Goal: Task Accomplishment & Management: Use online tool/utility

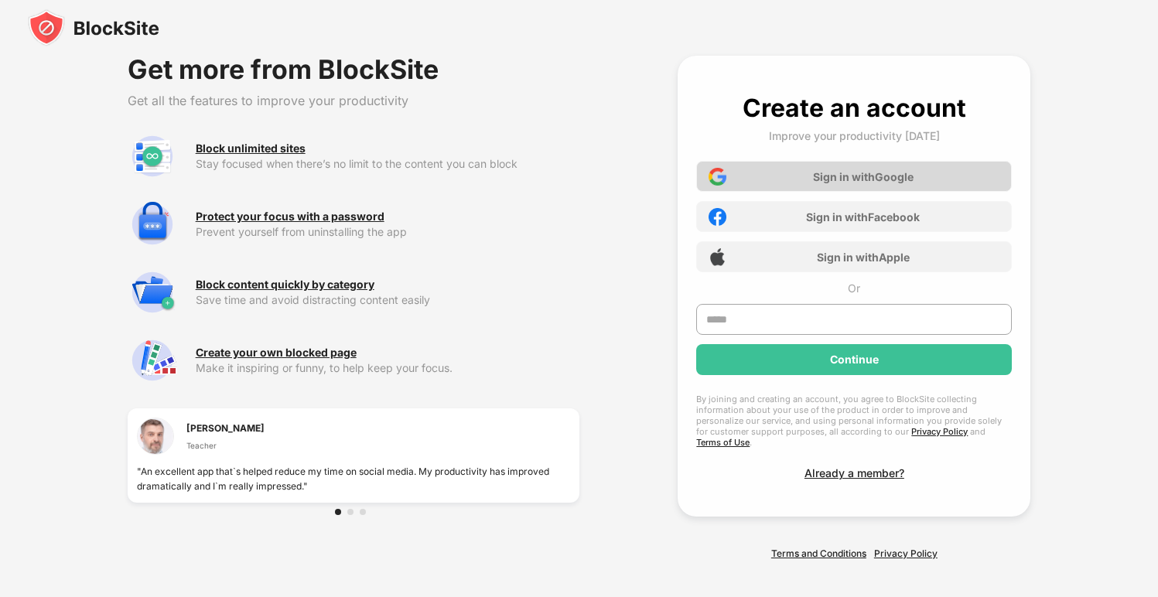
click at [911, 185] on div "Sign in with Google" at bounding box center [854, 176] width 316 height 31
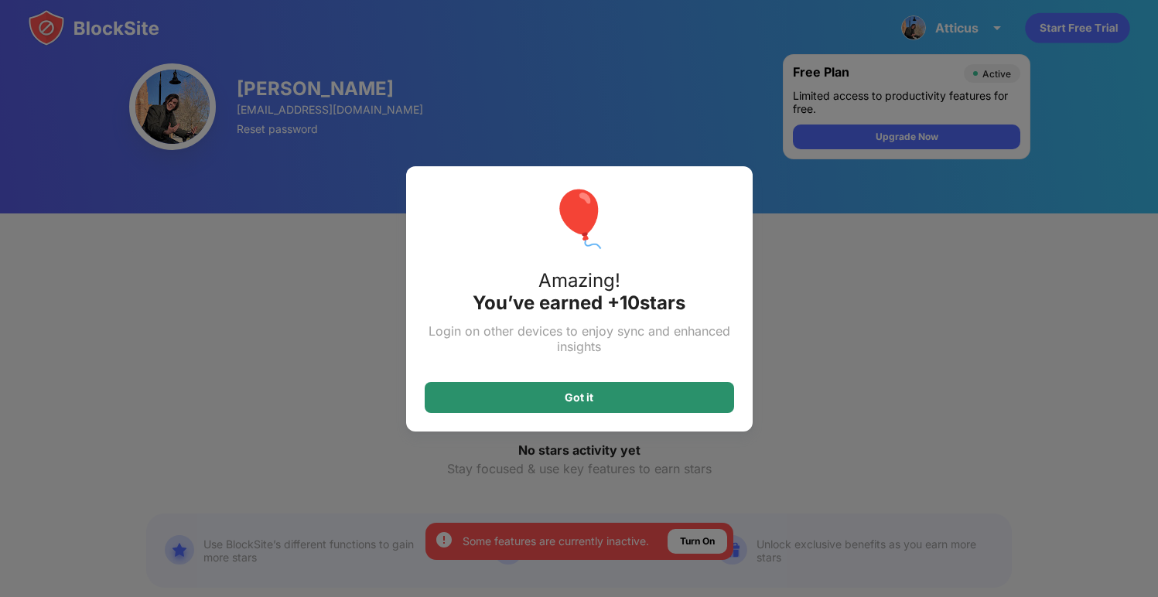
click at [640, 395] on div "Got it" at bounding box center [579, 397] width 309 height 31
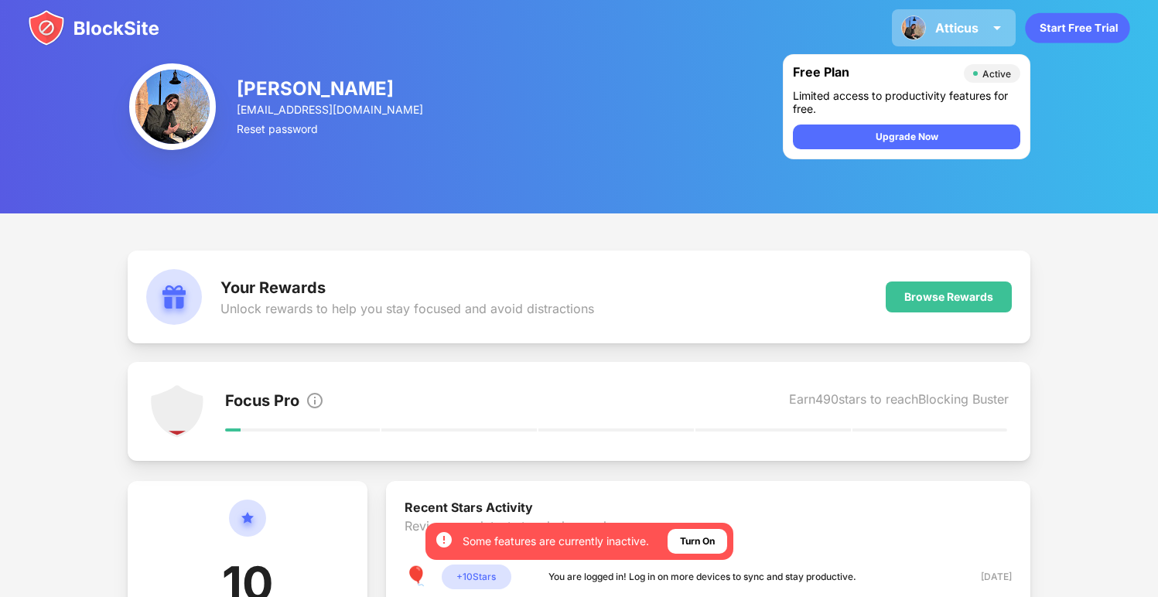
click at [998, 27] on img at bounding box center [997, 28] width 19 height 19
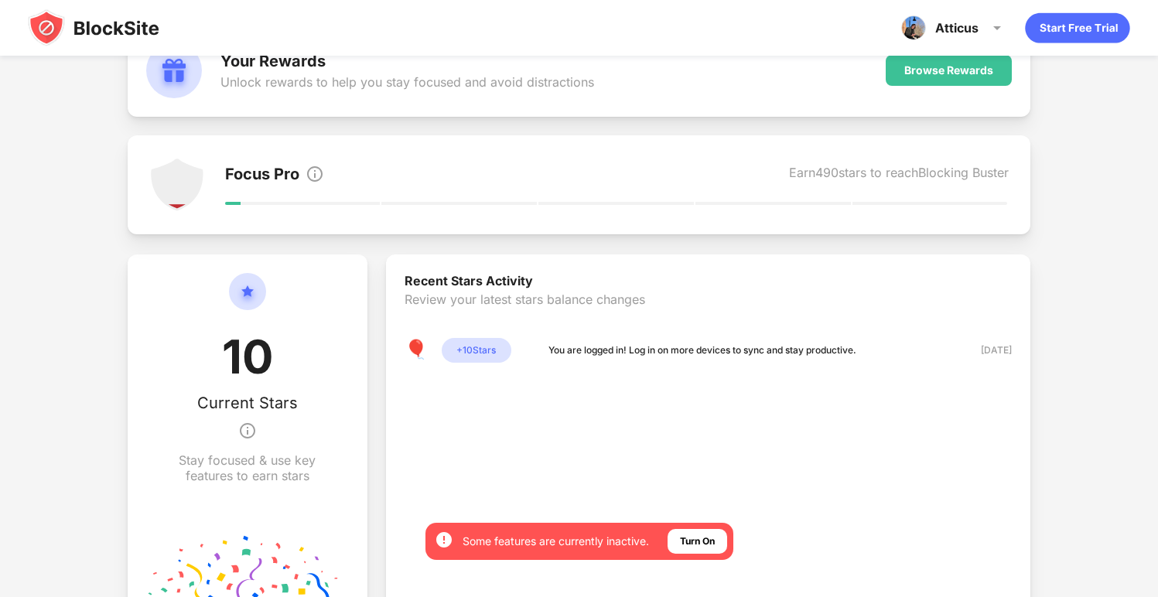
scroll to position [228, 0]
click at [834, 175] on div "Earn 490 stars to reach Blocking Buster" at bounding box center [899, 174] width 220 height 22
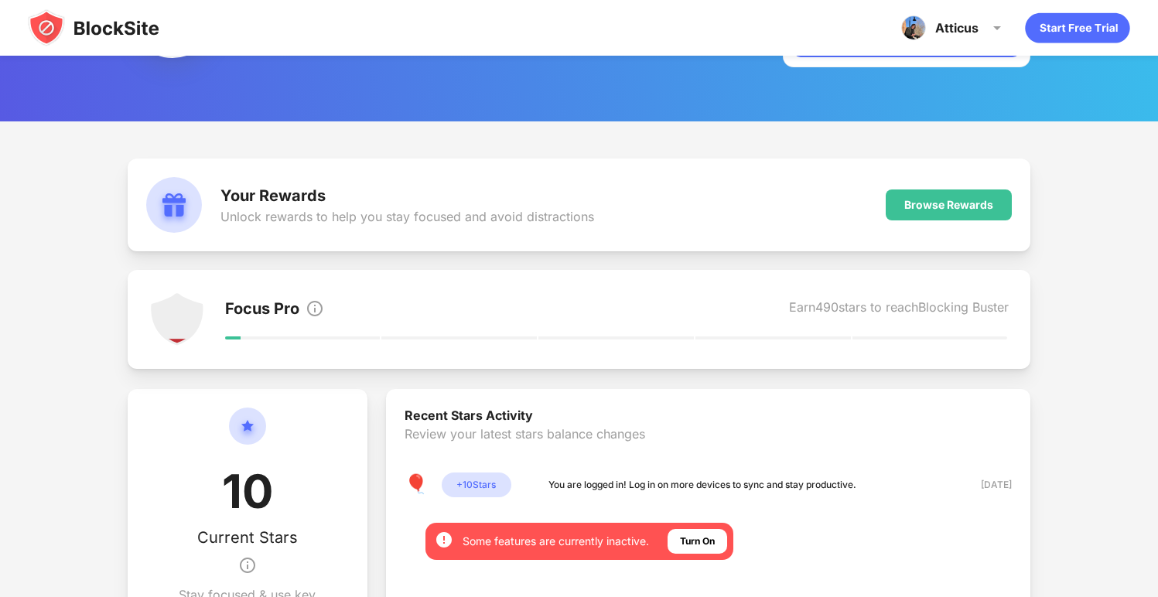
scroll to position [0, 0]
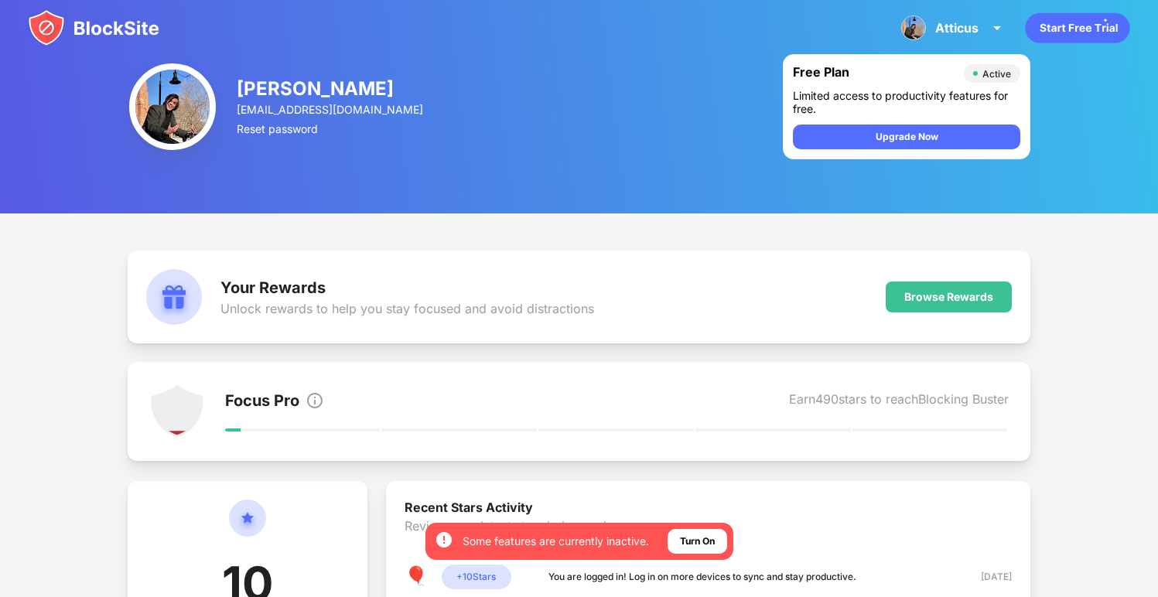
click at [289, 85] on div "[PERSON_NAME]" at bounding box center [331, 88] width 189 height 22
click at [957, 24] on div "Atticus" at bounding box center [956, 27] width 43 height 15
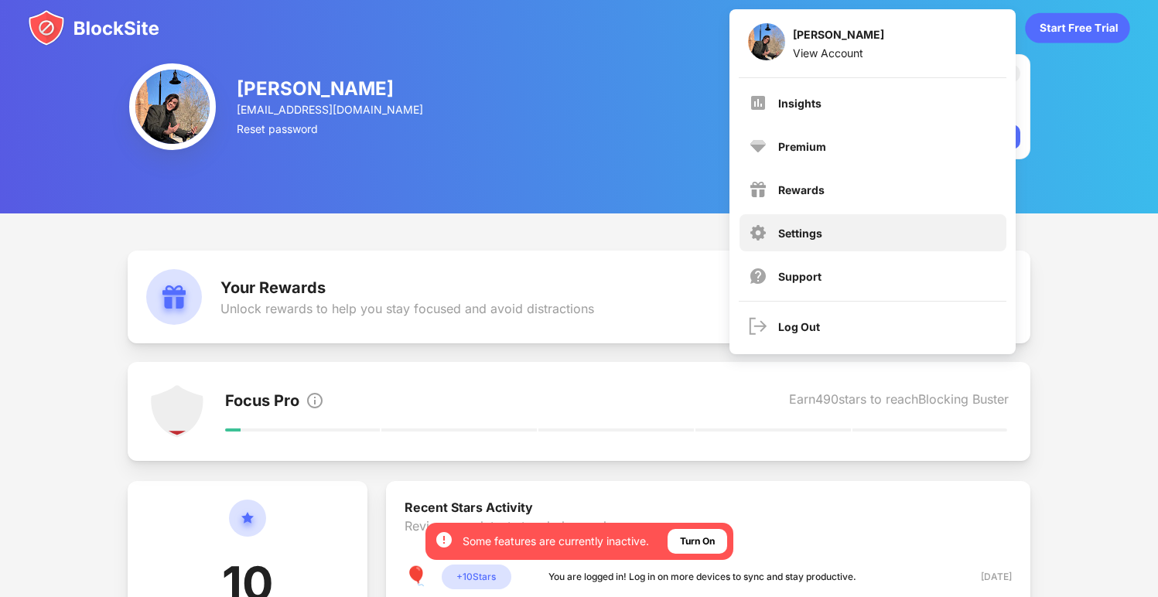
click at [874, 234] on div "Settings" at bounding box center [873, 232] width 267 height 37
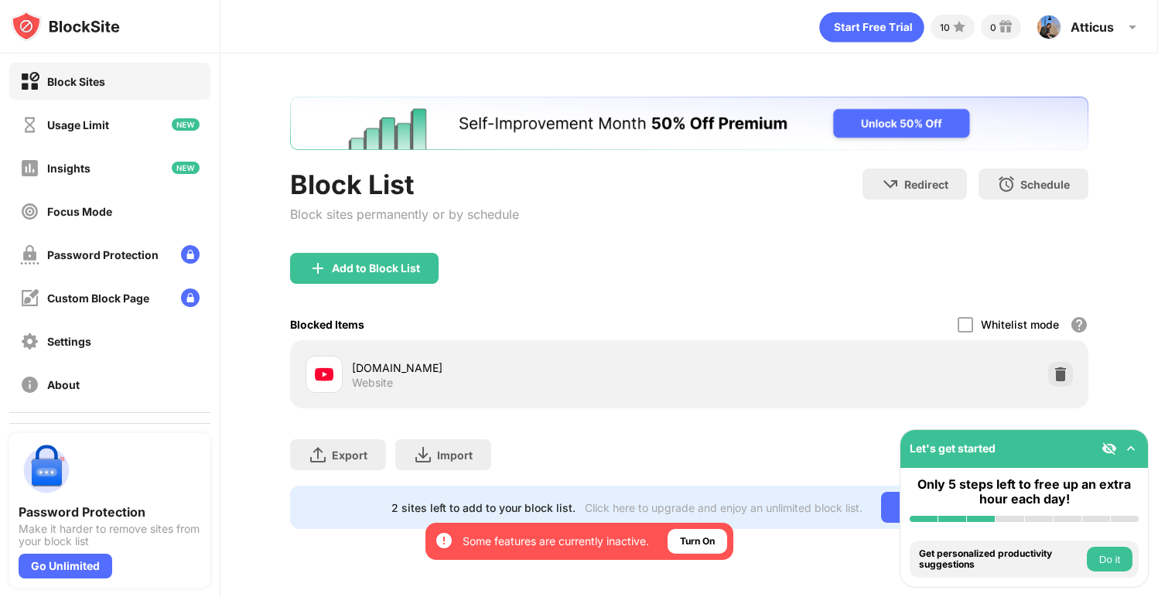
click at [1129, 450] on img at bounding box center [1130, 448] width 15 height 15
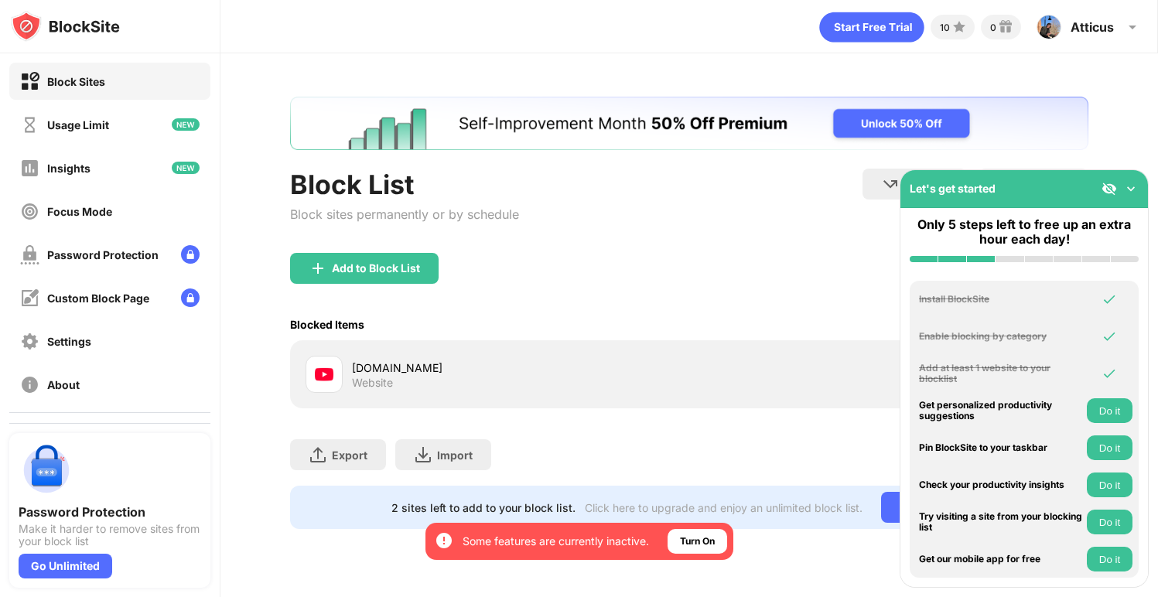
click at [1136, 185] on img at bounding box center [1130, 188] width 15 height 15
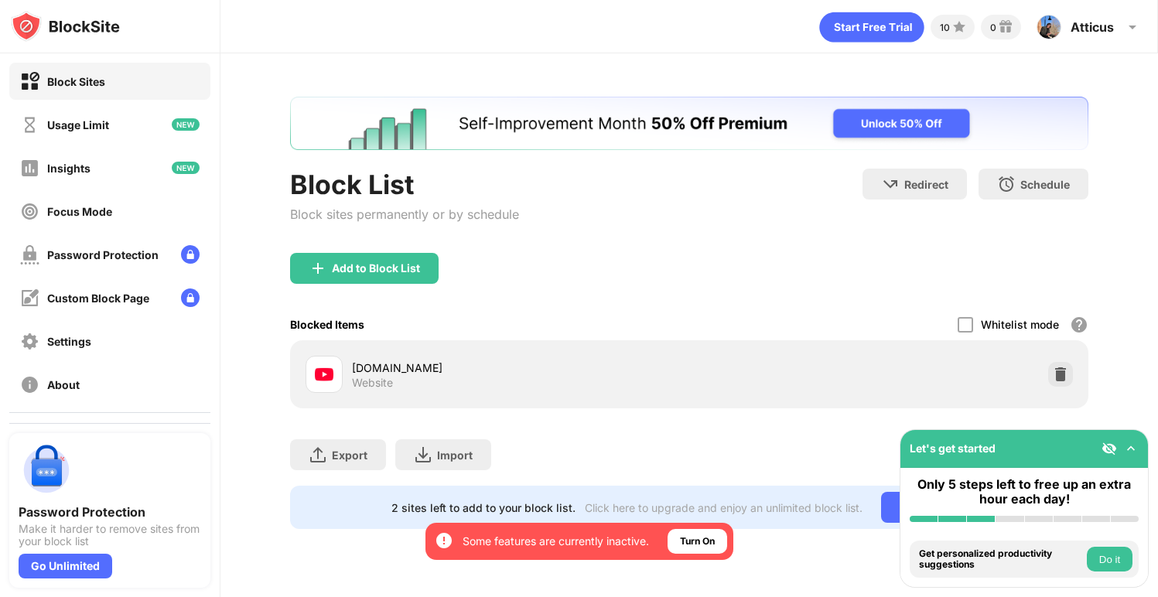
click at [1135, 448] on img at bounding box center [1130, 448] width 15 height 15
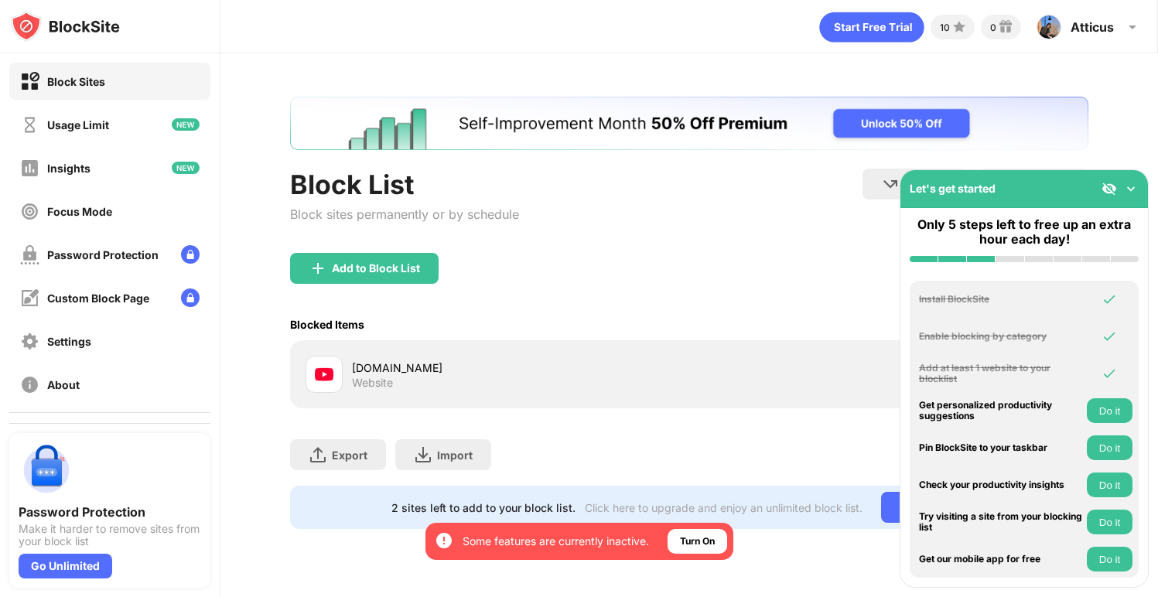
click at [1129, 187] on img at bounding box center [1130, 188] width 15 height 15
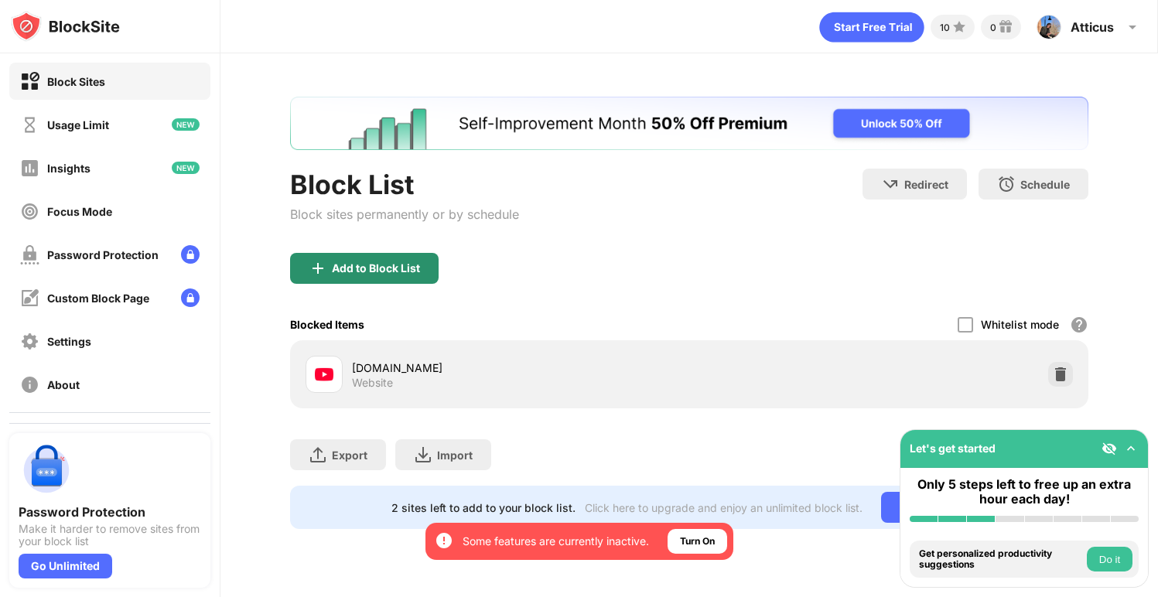
click at [404, 272] on div "Add to Block List" at bounding box center [376, 268] width 88 height 12
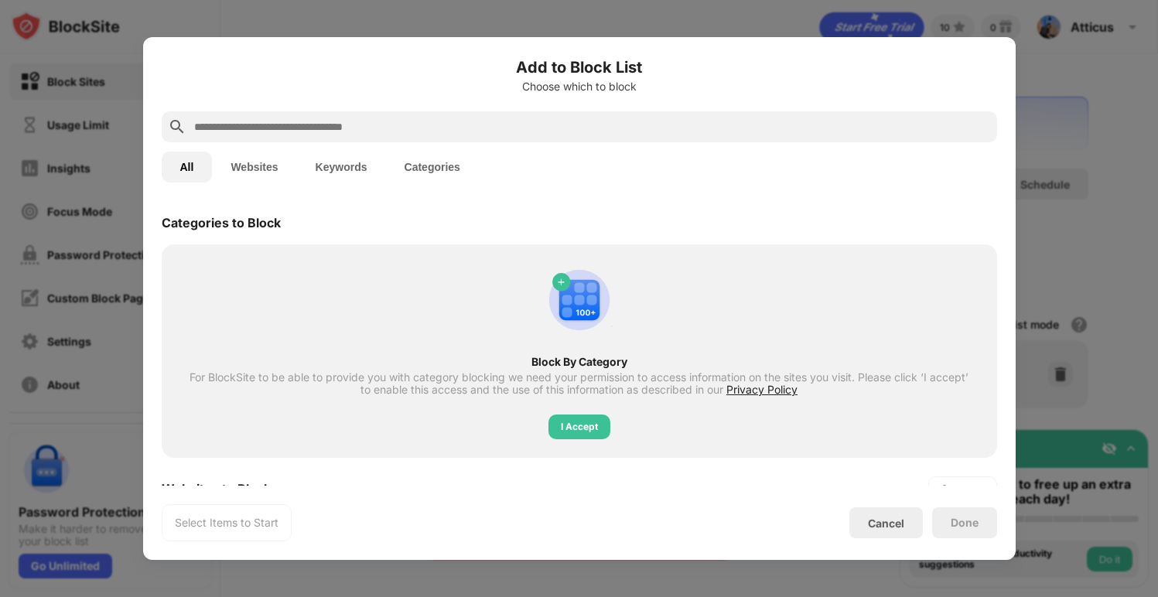
click at [418, 125] on input "text" at bounding box center [592, 127] width 798 height 19
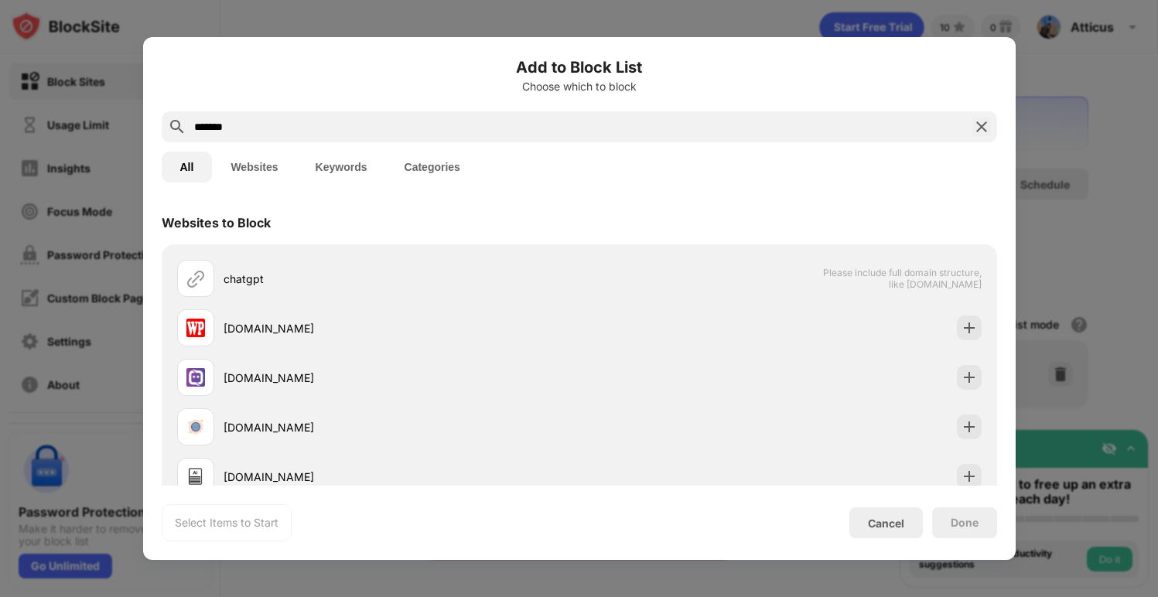
click at [255, 172] on button "Websites" at bounding box center [254, 167] width 84 height 31
click at [649, 118] on input "*******" at bounding box center [580, 127] width 774 height 19
click at [621, 129] on input "*******" at bounding box center [580, 127] width 774 height 19
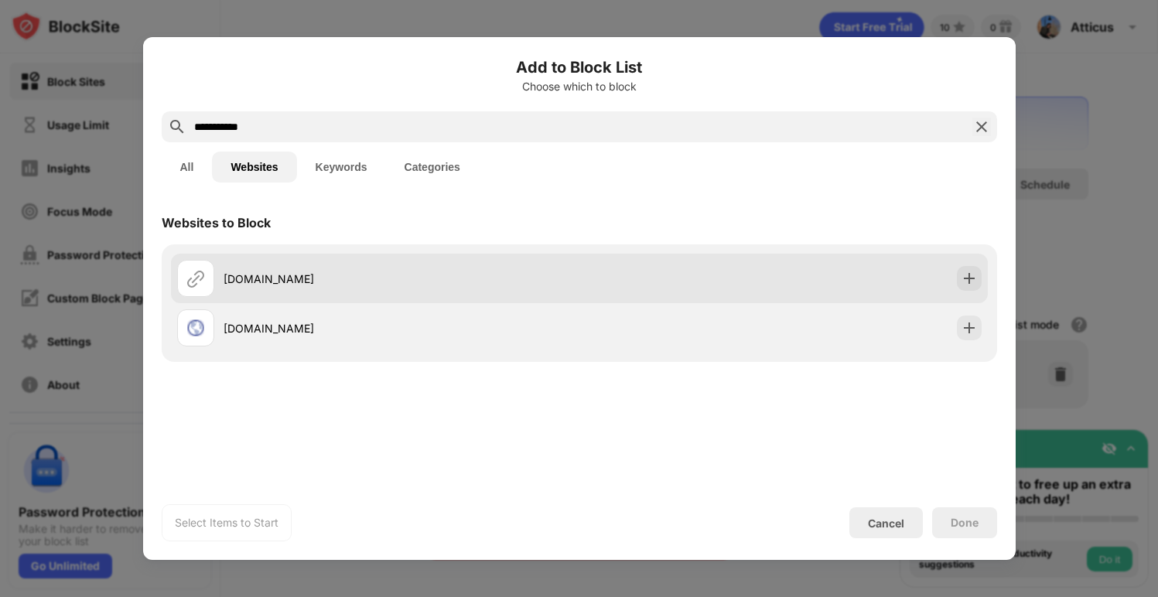
type input "**********"
click at [409, 266] on div "chatgpt.com" at bounding box center [378, 278] width 402 height 37
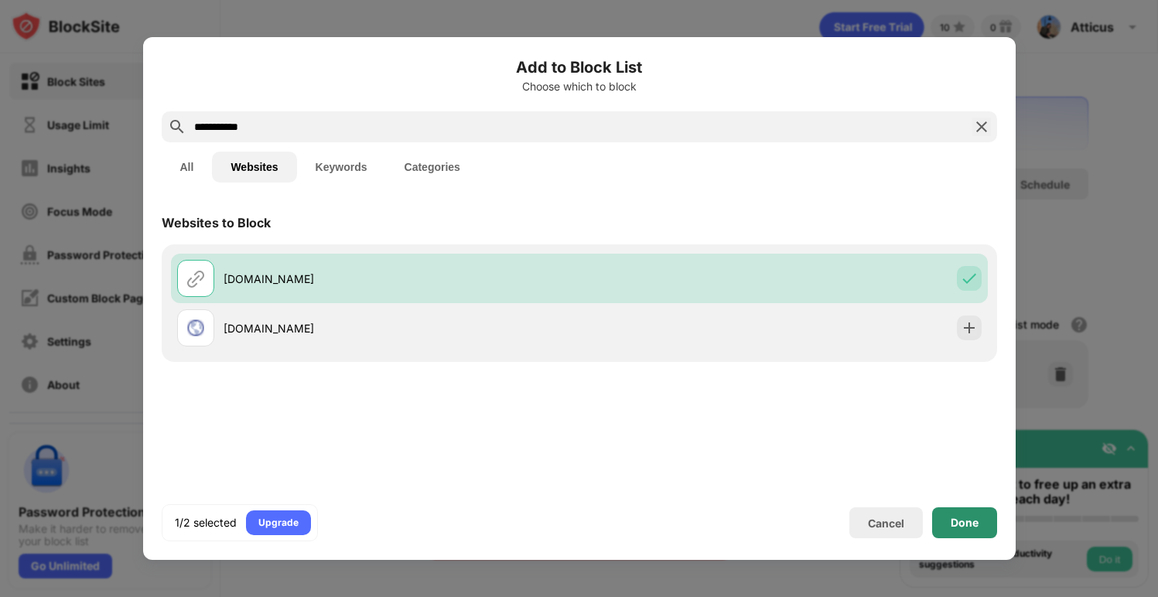
click at [972, 525] on div "Done" at bounding box center [965, 523] width 28 height 12
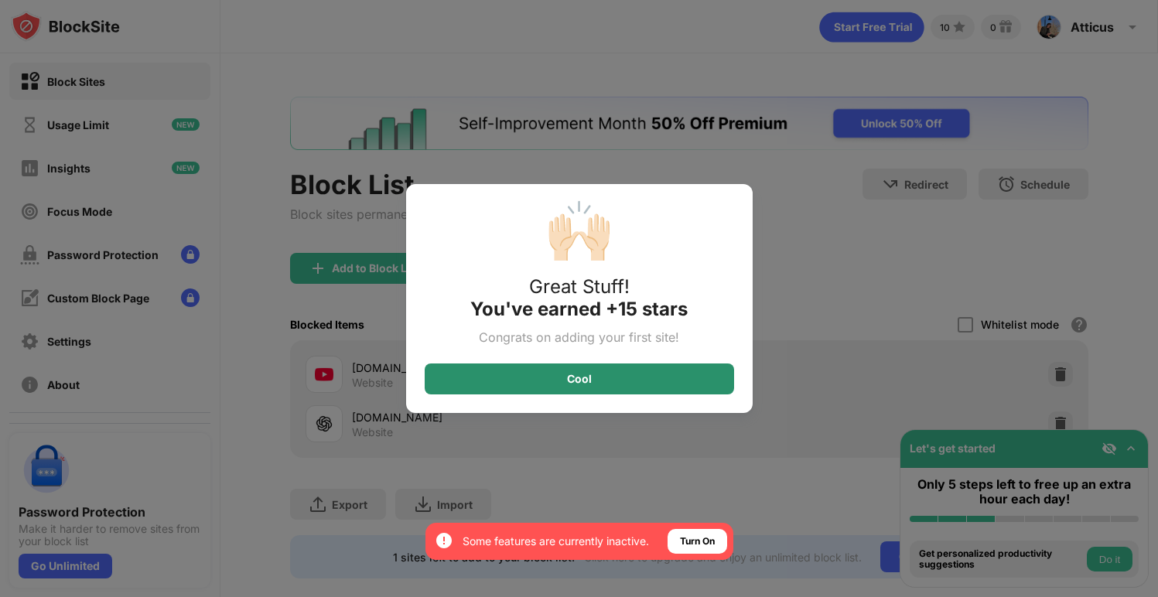
click at [569, 384] on div "Cool" at bounding box center [579, 379] width 25 height 12
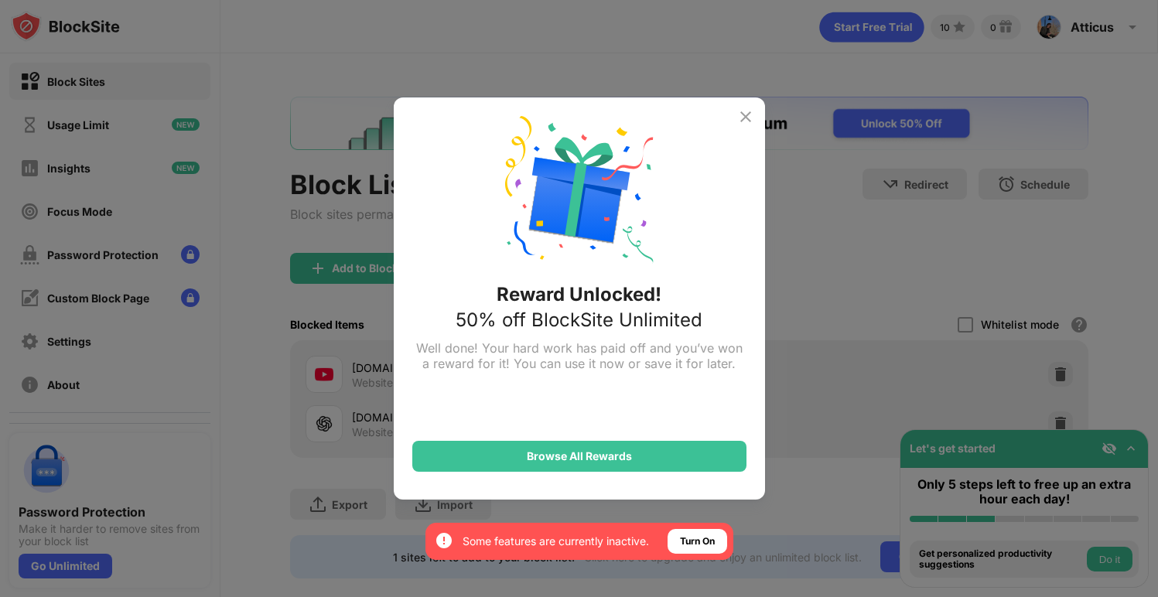
click at [745, 118] on img at bounding box center [746, 117] width 19 height 19
